Goal: Find contact information: Find contact information

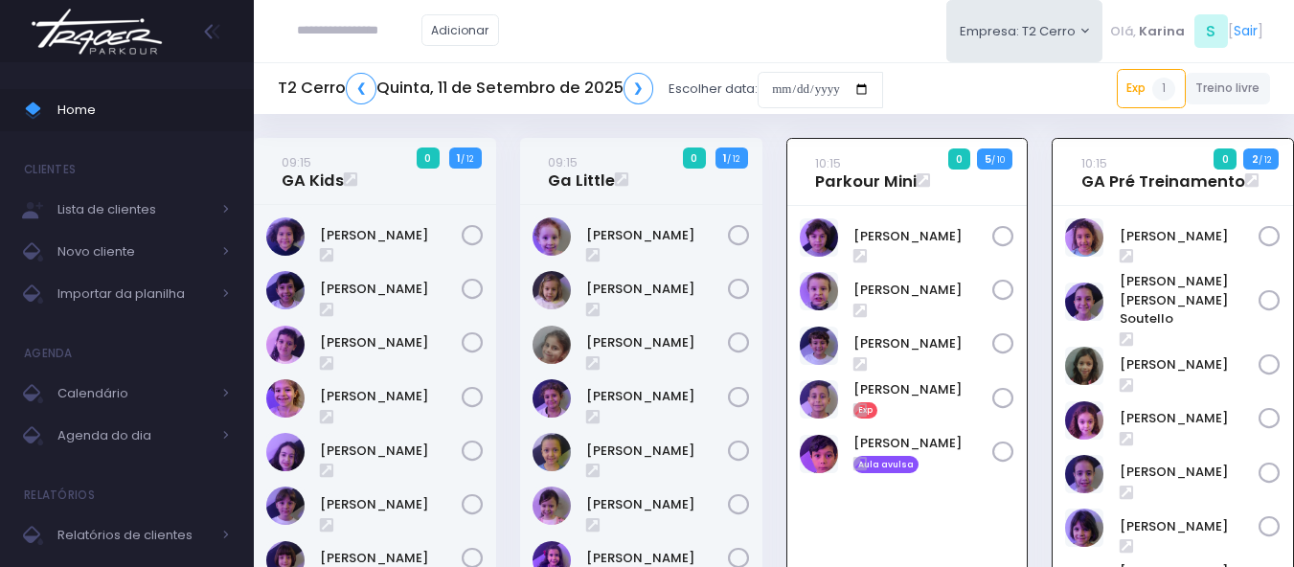
click at [93, 34] on img at bounding box center [97, 31] width 146 height 67
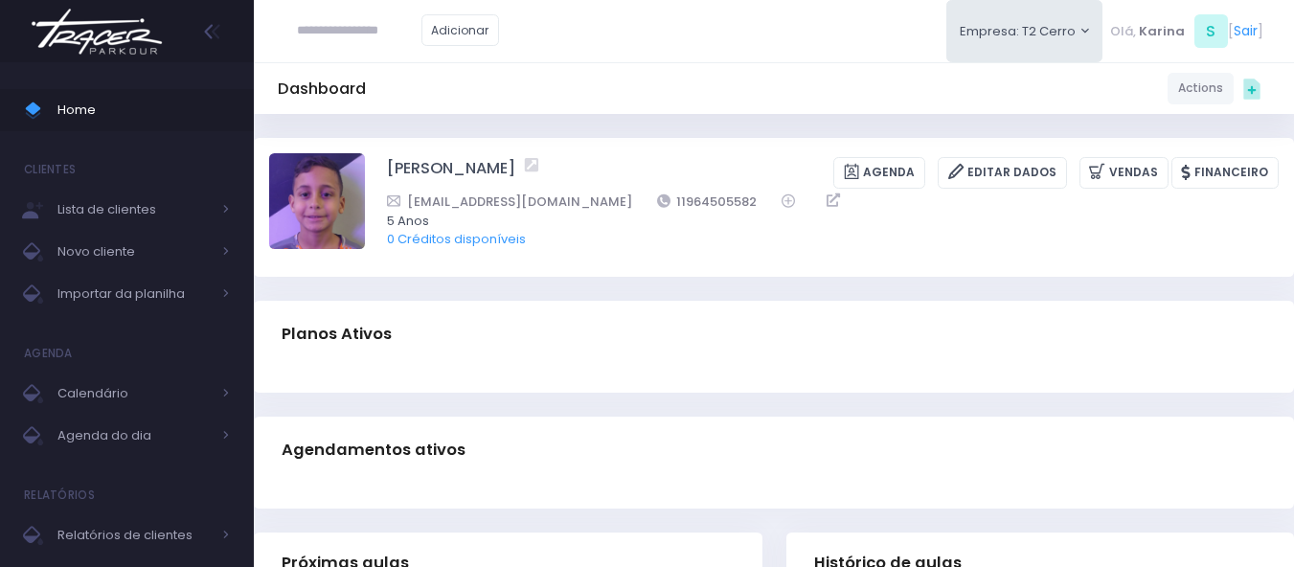
drag, startPoint x: 700, startPoint y: 201, endPoint x: 612, endPoint y: 209, distance: 88.5
click at [612, 209] on div "ef.mbarros@hotmail.com 11964505582" at bounding box center [820, 202] width 867 height 20
copy link "11964505582"
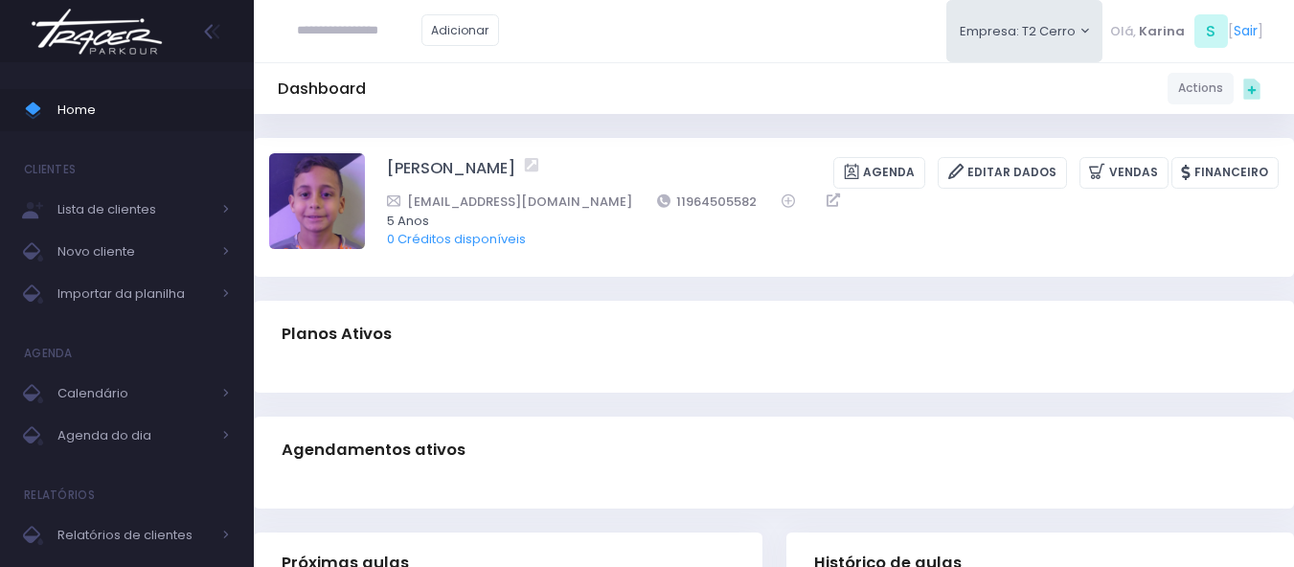
click at [605, 104] on div "Dashboard Actions Choose Label: Customer Partner Suplier Member Staff Add new" at bounding box center [774, 88] width 1040 height 36
